Goal: Task Accomplishment & Management: Manage account settings

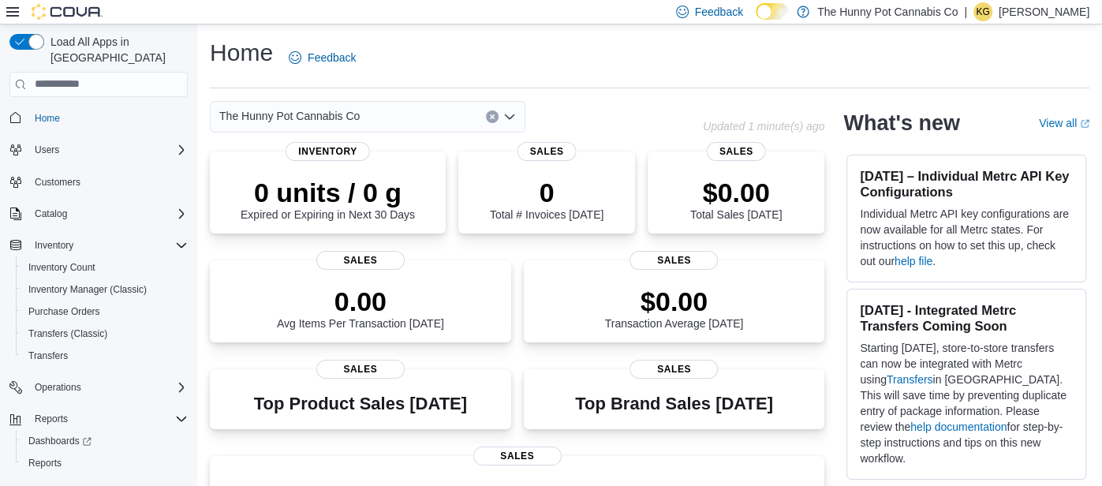
click at [1055, 9] on p "Kelsey Gourdine" at bounding box center [1044, 11] width 91 height 19
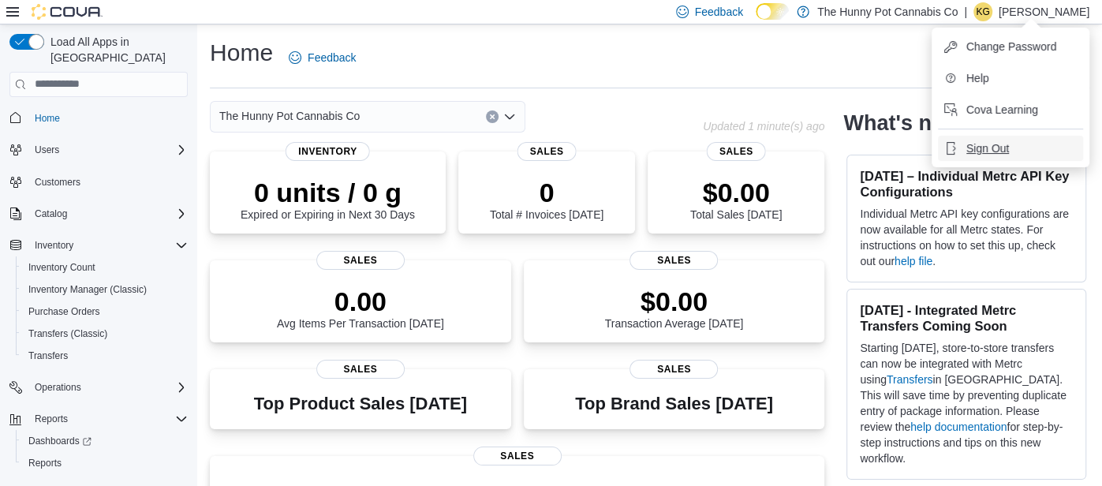
click at [983, 153] on span "Sign Out" at bounding box center [987, 148] width 43 height 16
